Goal: Task Accomplishment & Management: Manage account settings

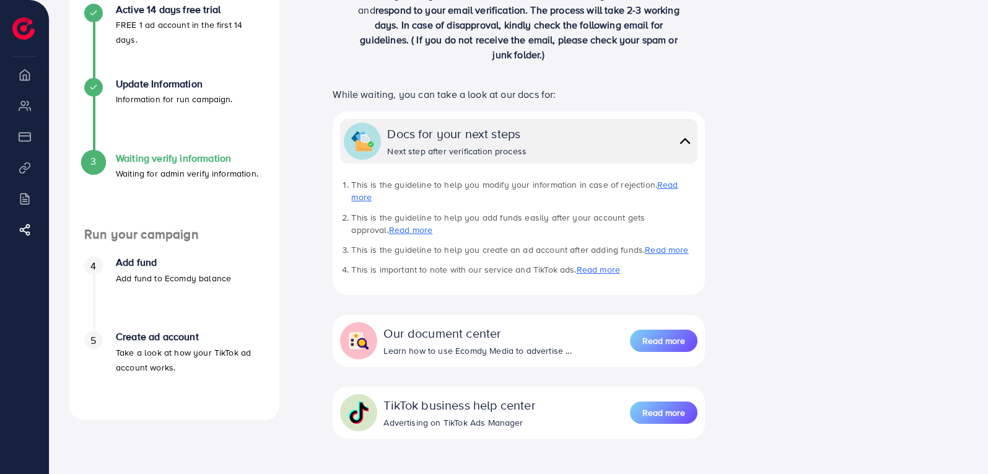
scroll to position [186, 0]
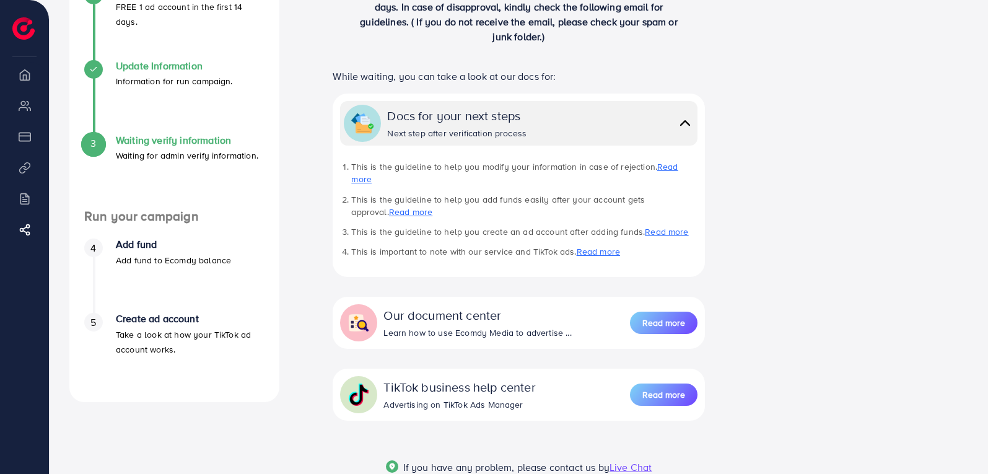
click at [146, 67] on h4 "Update Information" at bounding box center [174, 66] width 117 height 12
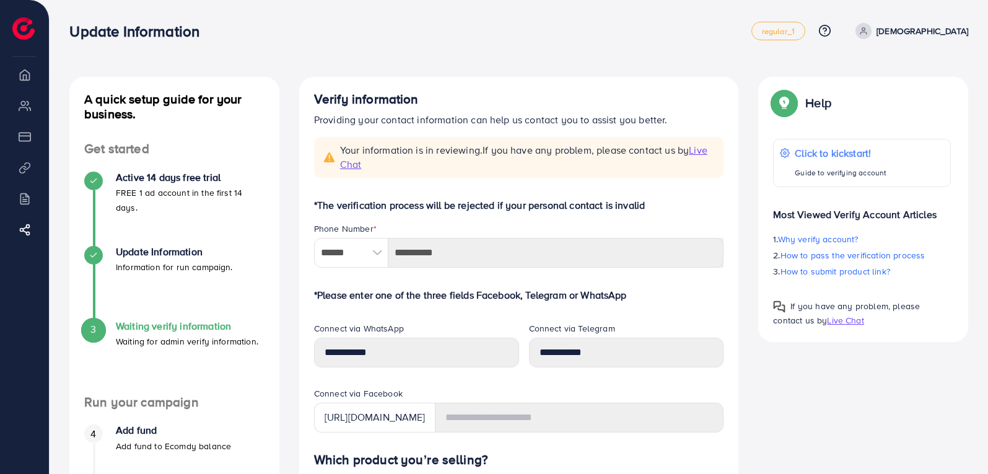
click at [173, 325] on h4 "Waiting verify information" at bounding box center [187, 326] width 142 height 12
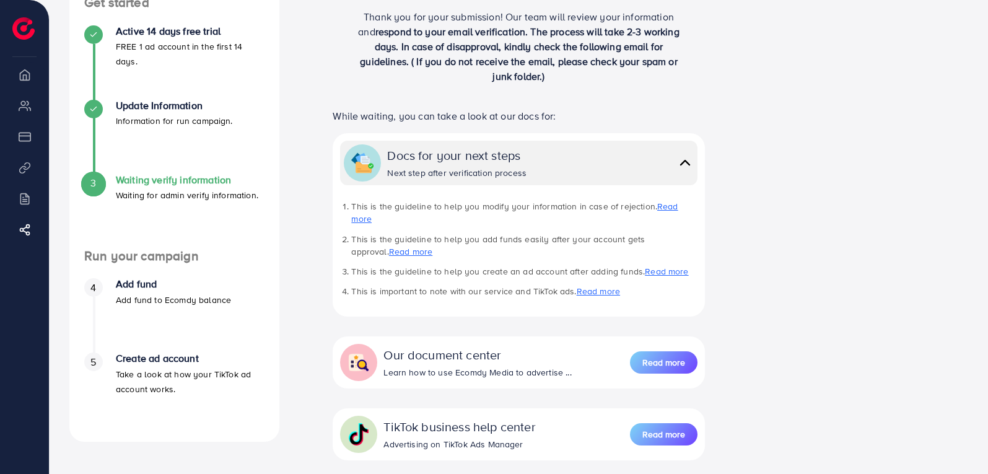
scroll to position [124, 0]
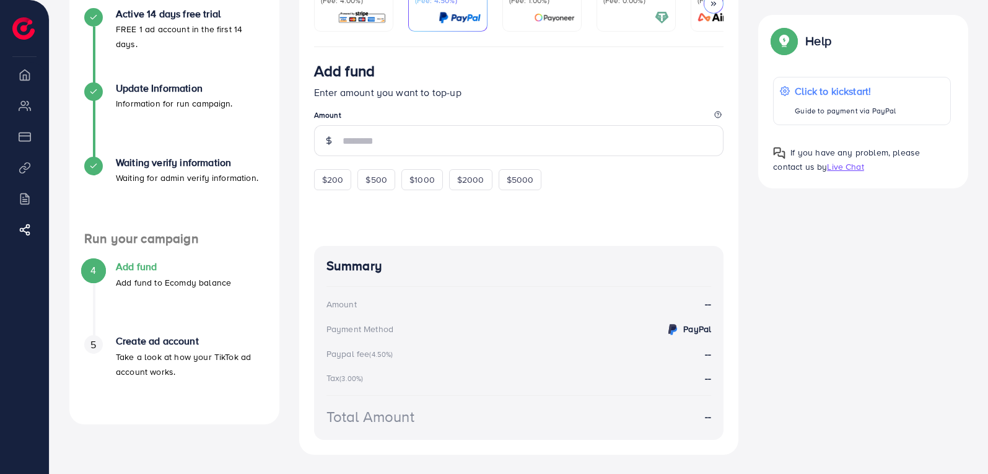
scroll to position [186, 0]
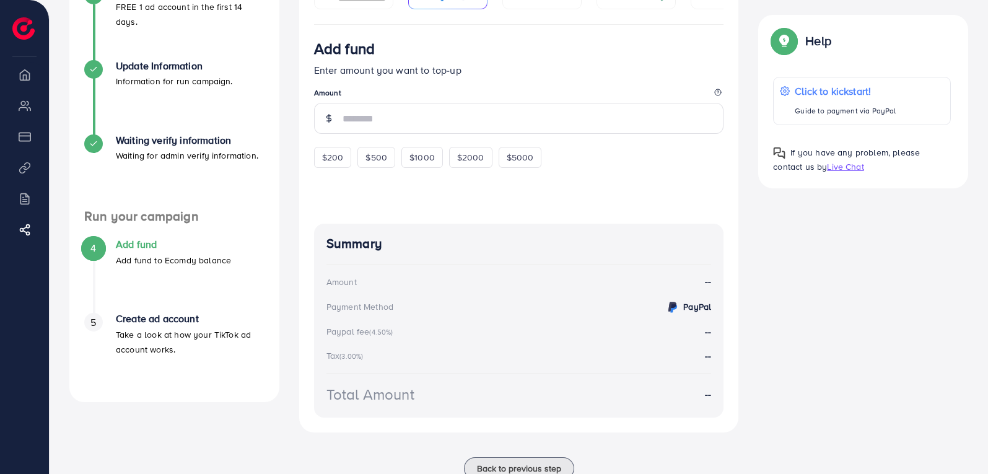
click at [115, 242] on div "4 Add fund Add fund to Ecomdy balance" at bounding box center [174, 252] width 180 height 28
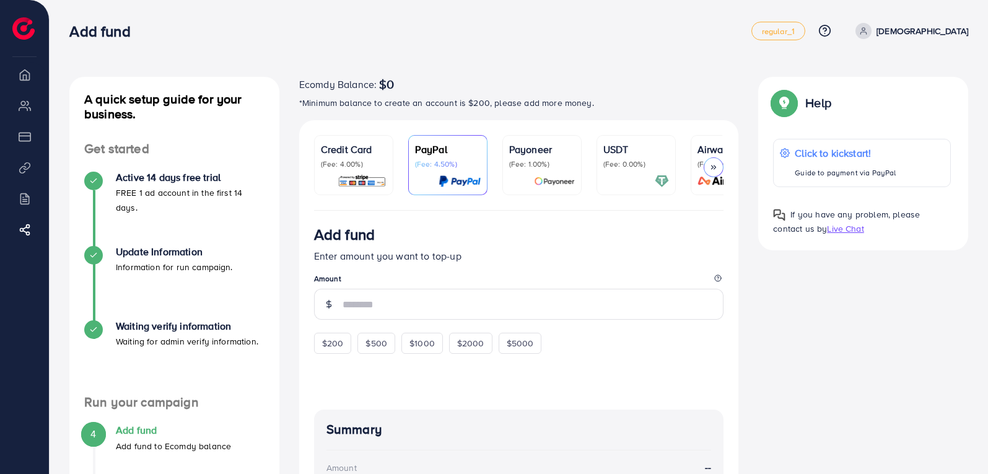
click at [359, 149] on p "Credit Card" at bounding box center [354, 149] width 66 height 15
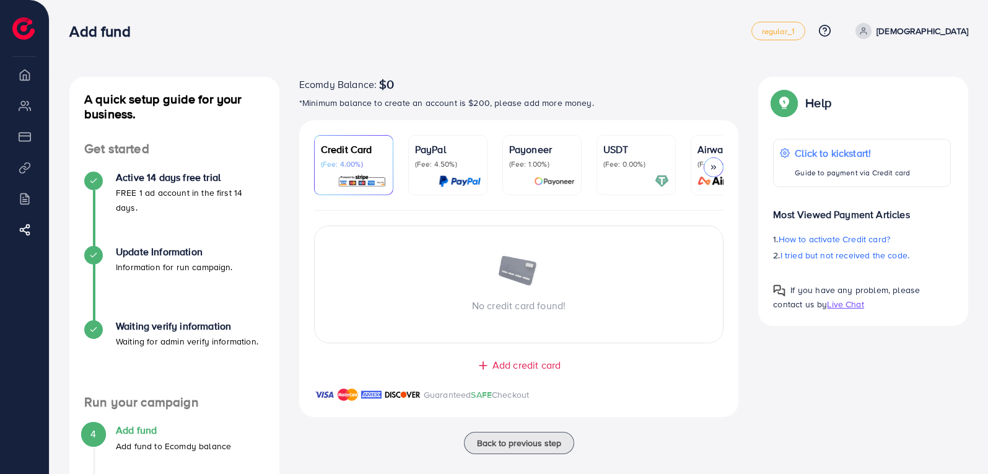
click at [714, 162] on div at bounding box center [714, 167] width 20 height 20
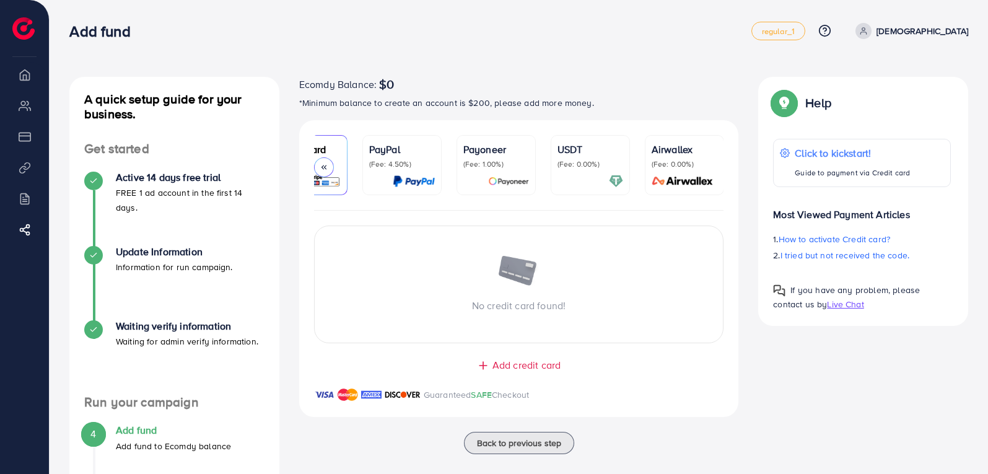
click at [325, 167] on polyline at bounding box center [325, 167] width 2 height 4
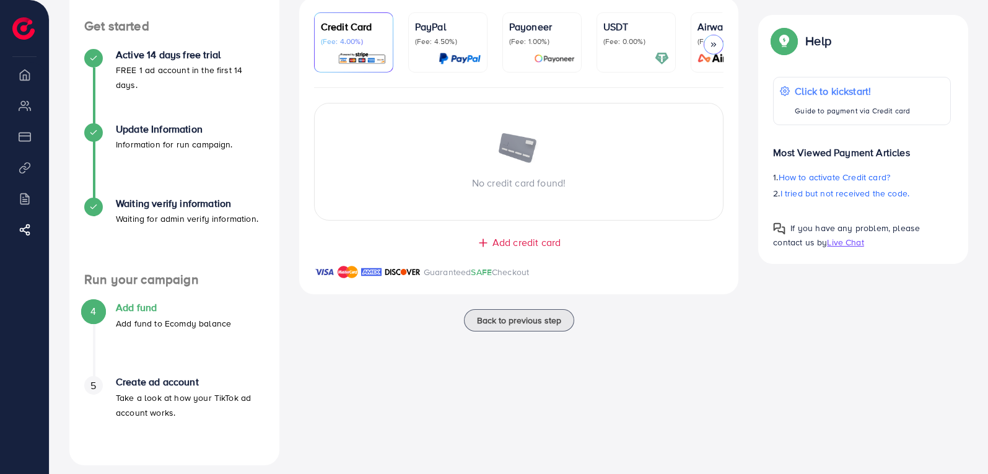
scroll to position [124, 0]
click at [506, 242] on span "Add credit card" at bounding box center [526, 241] width 68 height 14
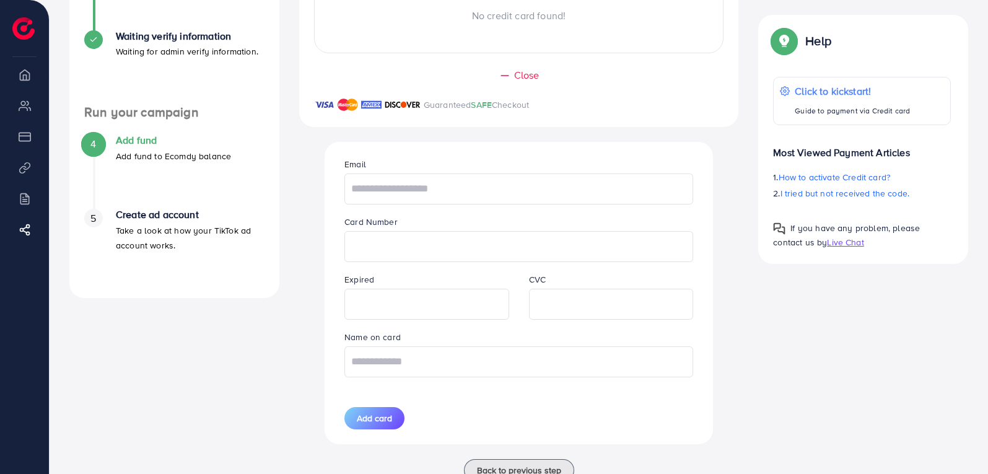
scroll to position [310, 0]
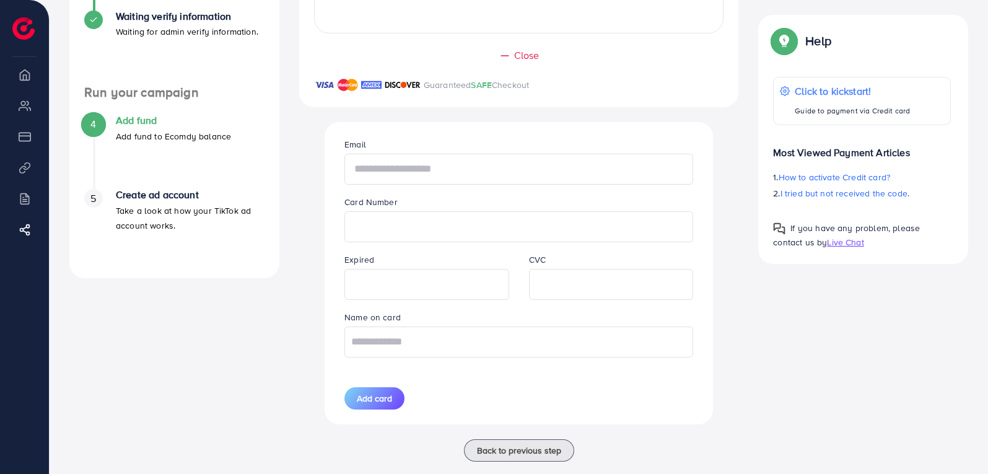
click at [432, 168] on input "text" at bounding box center [518, 169] width 349 height 31
